Goal: Task Accomplishment & Management: Use online tool/utility

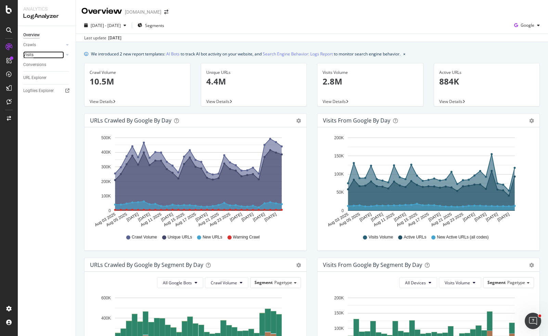
click at [31, 53] on div "Visits" at bounding box center [28, 54] width 10 height 7
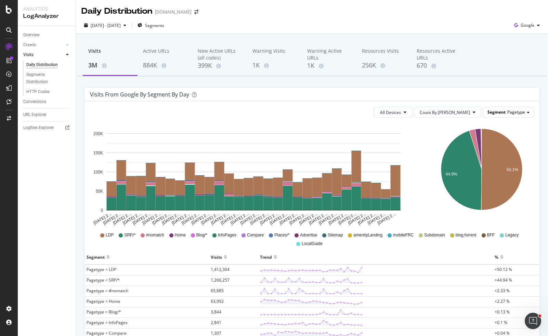
click at [500, 111] on div "Segment Pagetype" at bounding box center [508, 112] width 50 height 10
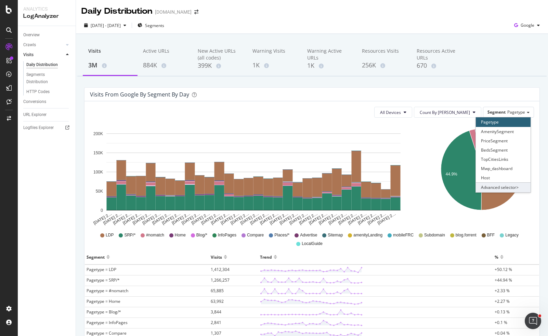
click at [494, 186] on div "Advanced selector >" at bounding box center [503, 187] width 55 height 10
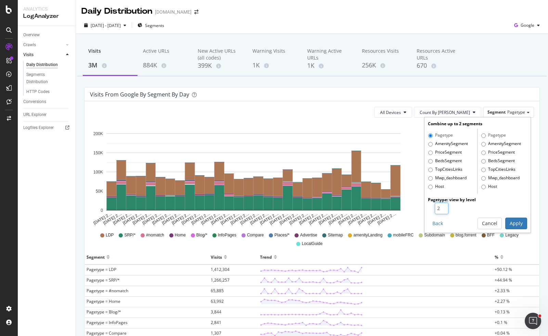
type input "2"
click at [439, 205] on input "2" at bounding box center [442, 208] width 14 height 12
click at [511, 223] on button "Apply" at bounding box center [516, 223] width 22 height 12
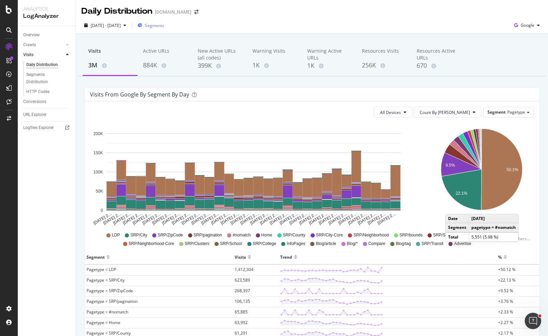
click at [164, 28] on span "Segments" at bounding box center [154, 26] width 19 height 6
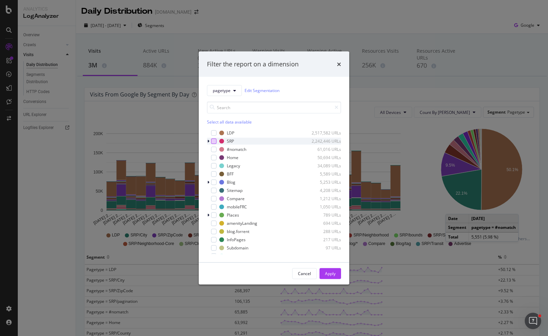
click at [211, 141] on div "modal" at bounding box center [213, 140] width 5 height 5
click at [338, 275] on button "Apply" at bounding box center [330, 273] width 22 height 11
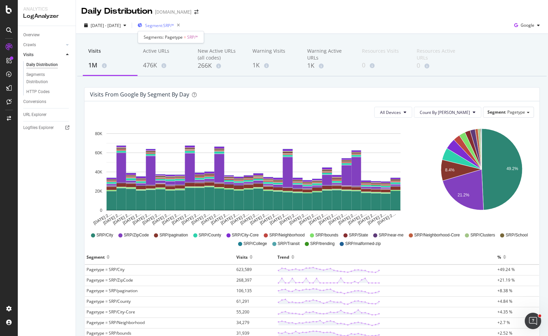
click at [174, 24] on span "Segment: SRP/*" at bounding box center [159, 26] width 29 height 6
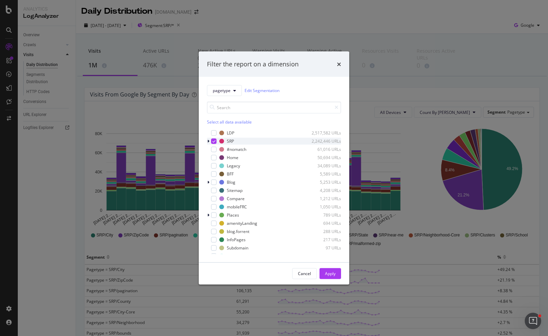
click at [208, 141] on icon "modal" at bounding box center [208, 141] width 2 height 4
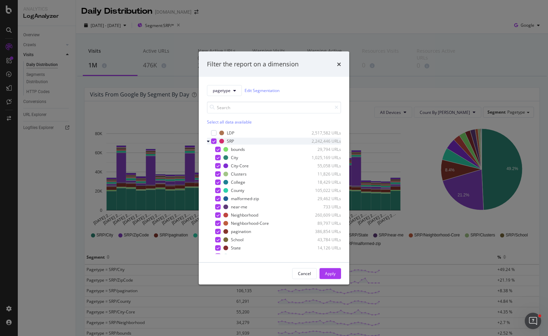
click at [211, 142] on div "modal" at bounding box center [213, 140] width 5 height 5
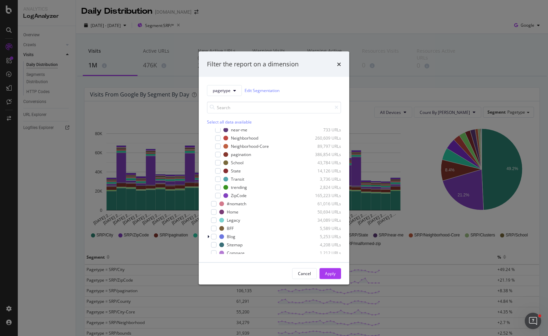
scroll to position [103, 0]
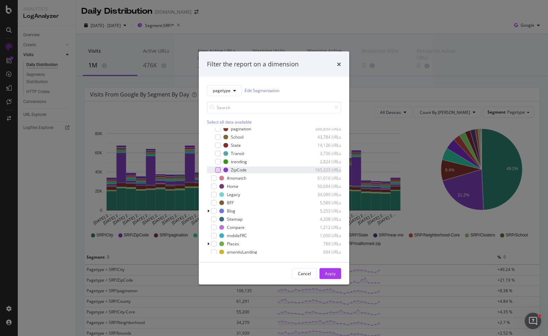
click at [217, 170] on div "modal" at bounding box center [217, 169] width 5 height 5
click at [327, 273] on div "Apply" at bounding box center [330, 273] width 11 height 6
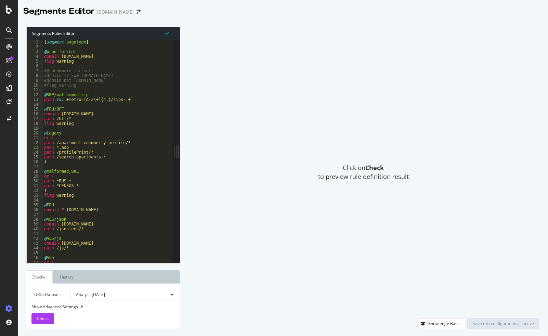
click at [117, 92] on div "[ segment : pagetype ] @ prod-forrent domain [DOMAIN_NAME] flag warning #@subdo…" at bounding box center [133, 153] width 181 height 227
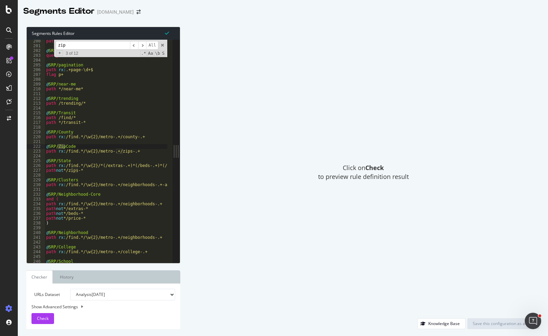
scroll to position [947, 0]
type input "zip"
click at [130, 91] on div "path rx \/[a-z]{2}\/[^>]*?\/[^>]*?\/[a-z0-9]{7}$ @ SRP/bounds query bounds=* @ …" at bounding box center [135, 152] width 181 height 227
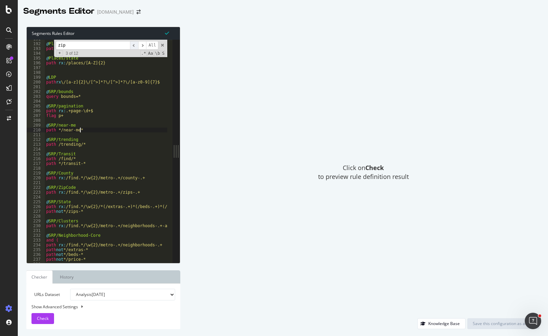
click at [133, 45] on span "​" at bounding box center [134, 45] width 8 height 9
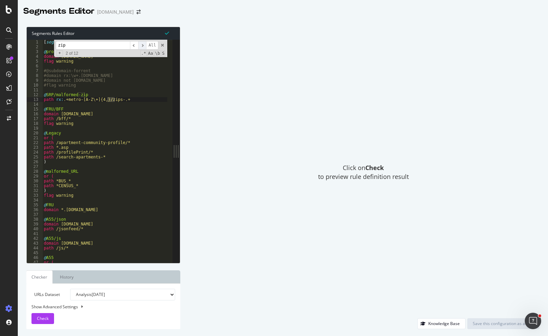
click at [143, 47] on span "​" at bounding box center [142, 45] width 8 height 9
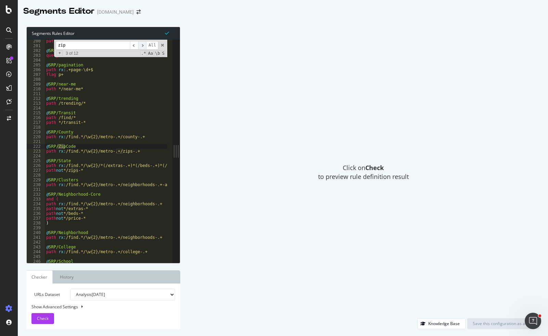
scroll to position [947, 0]
type textarea "path rx:/find.*/\w{2}/metro-.+/zips-.+"
drag, startPoint x: 137, startPoint y: 152, endPoint x: 64, endPoint y: 150, distance: 73.2
click at [64, 150] on div "path rx \/[a-z]{2}\/[^>]*?\/[^>]*?\/[a-z0-9]{7}$ @ SRP/bounds query bounds=* @ …" at bounding box center [135, 152] width 181 height 227
